Goal: Check status: Check status

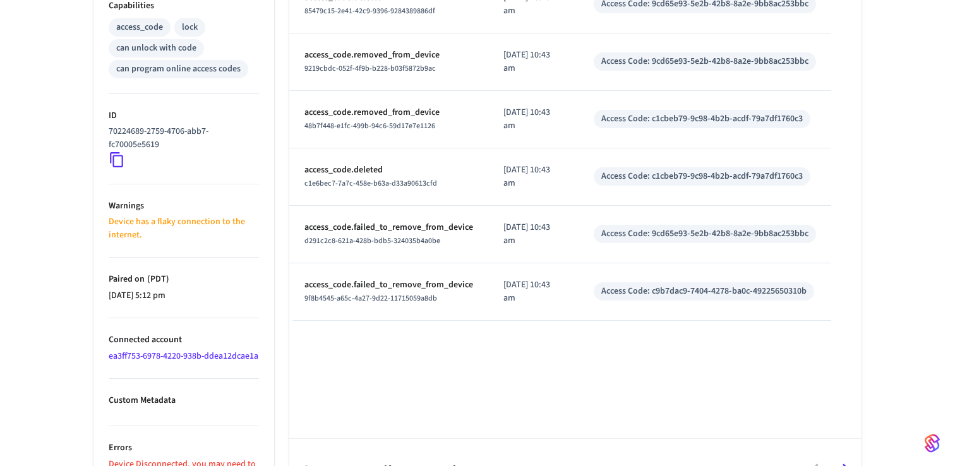
scroll to position [532, 0]
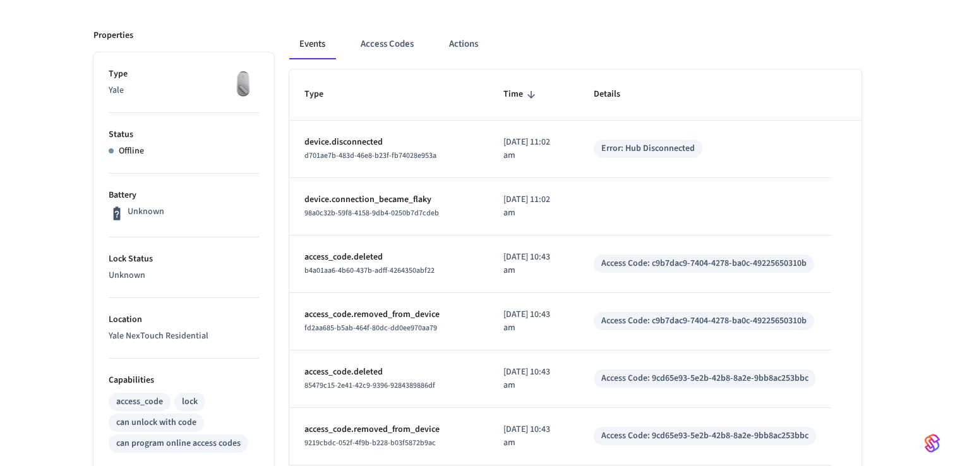
scroll to position [189, 0]
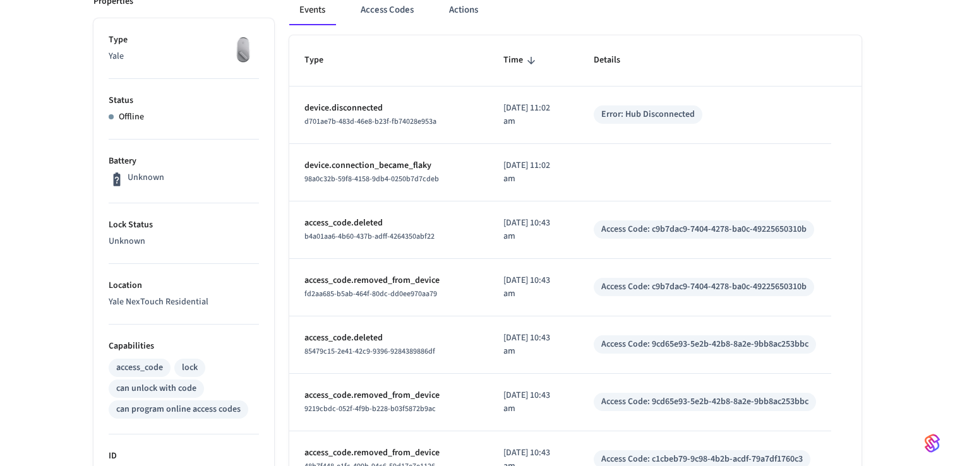
click at [143, 133] on li "Status Offline" at bounding box center [184, 109] width 150 height 61
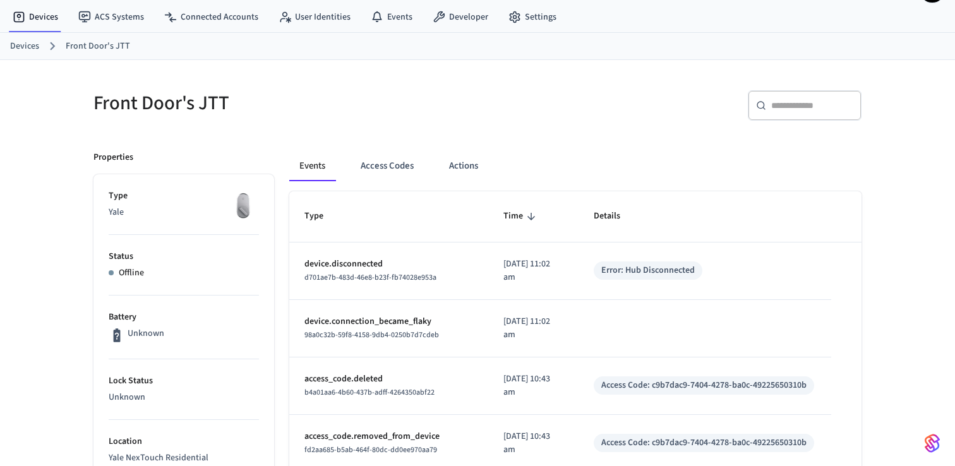
scroll to position [0, 0]
